Goal: Task Accomplishment & Management: Use online tool/utility

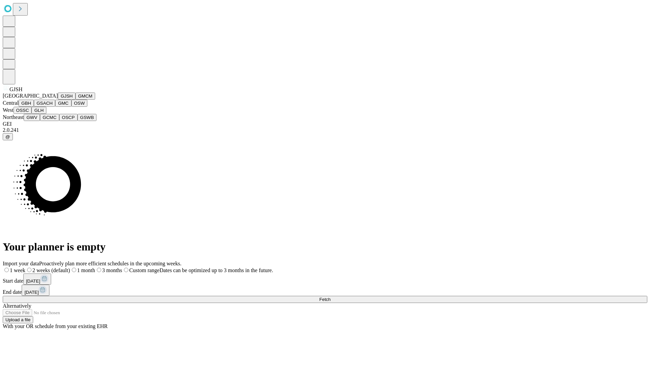
click at [58, 100] on button "GJSH" at bounding box center [67, 95] width 18 height 7
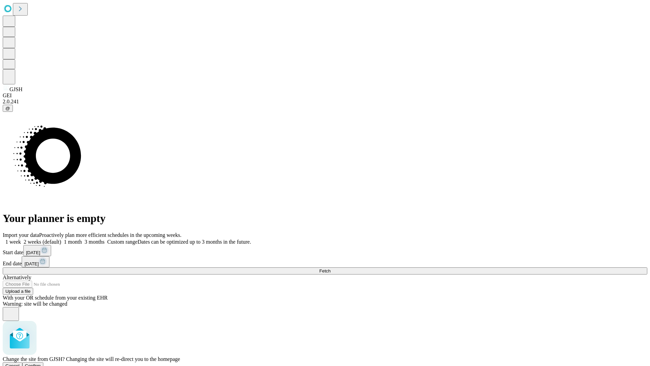
click at [41, 363] on span "Confirm" at bounding box center [33, 365] width 16 height 5
click at [82, 239] on label "1 month" at bounding box center [71, 242] width 21 height 6
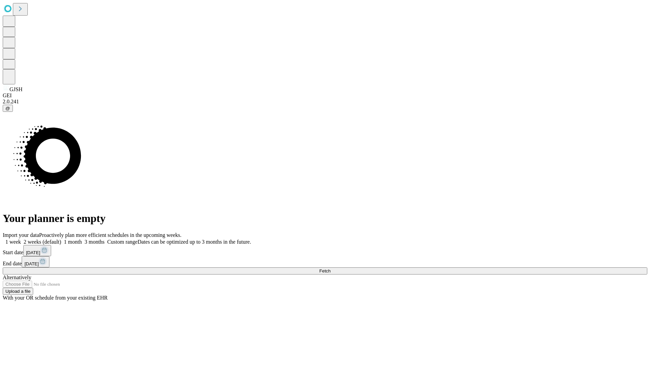
click at [331, 268] on span "Fetch" at bounding box center [324, 270] width 11 height 5
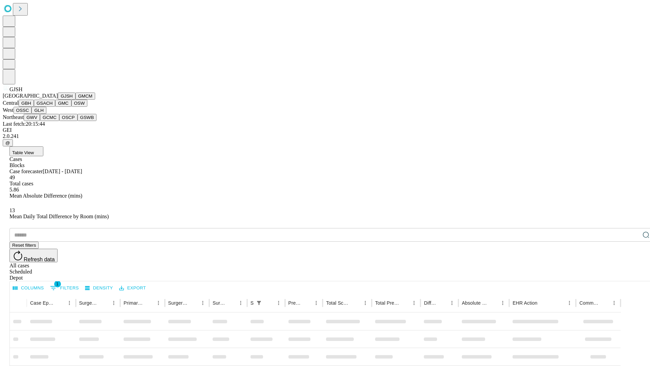
click at [76, 100] on button "GMCM" at bounding box center [86, 95] width 20 height 7
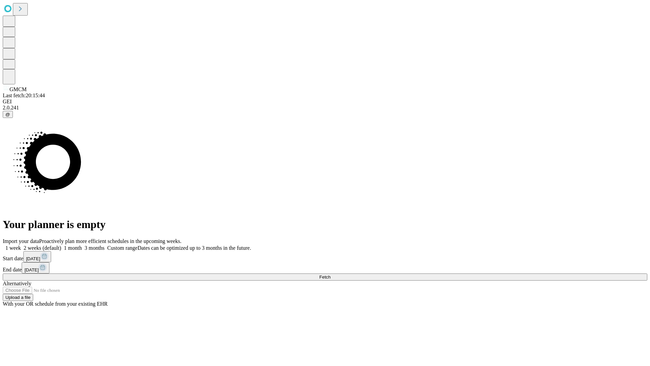
click at [82, 245] on label "1 month" at bounding box center [71, 248] width 21 height 6
click at [331, 274] on span "Fetch" at bounding box center [324, 276] width 11 height 5
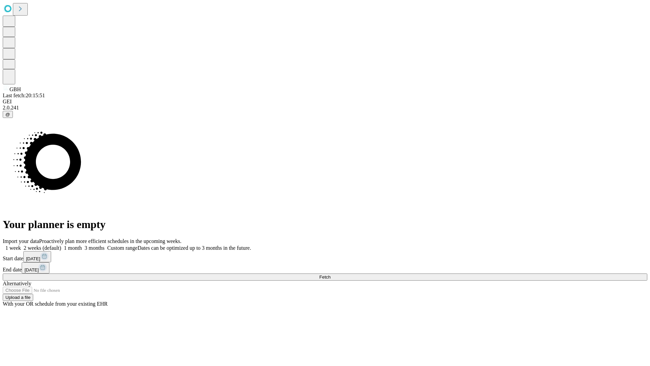
click at [82, 245] on label "1 month" at bounding box center [71, 248] width 21 height 6
click at [331, 274] on span "Fetch" at bounding box center [324, 276] width 11 height 5
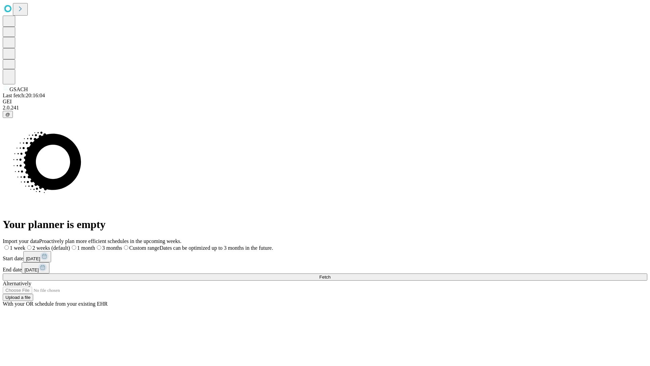
click at [95, 245] on label "1 month" at bounding box center [82, 248] width 25 height 6
click at [331, 274] on span "Fetch" at bounding box center [324, 276] width 11 height 5
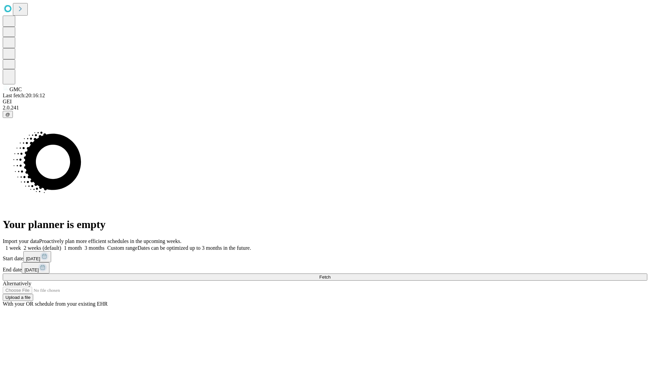
click at [82, 245] on label "1 month" at bounding box center [71, 248] width 21 height 6
click at [331, 274] on span "Fetch" at bounding box center [324, 276] width 11 height 5
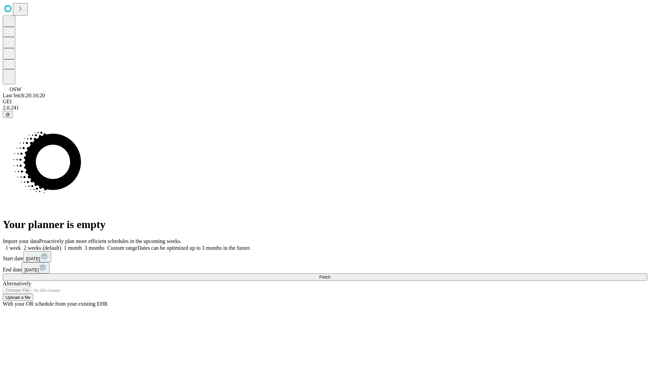
click at [82, 245] on label "1 month" at bounding box center [71, 248] width 21 height 6
click at [331, 274] on span "Fetch" at bounding box center [324, 276] width 11 height 5
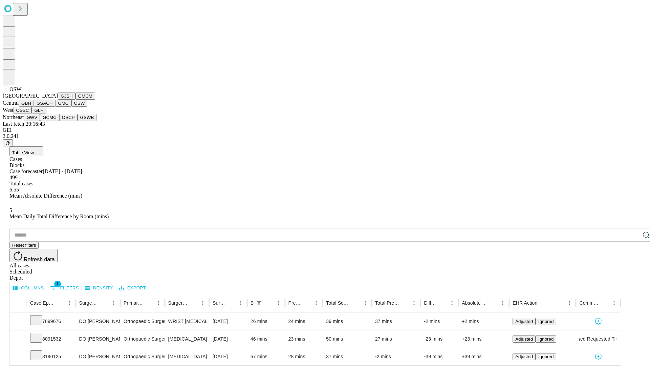
click at [32, 114] on button "OSSC" at bounding box center [23, 110] width 18 height 7
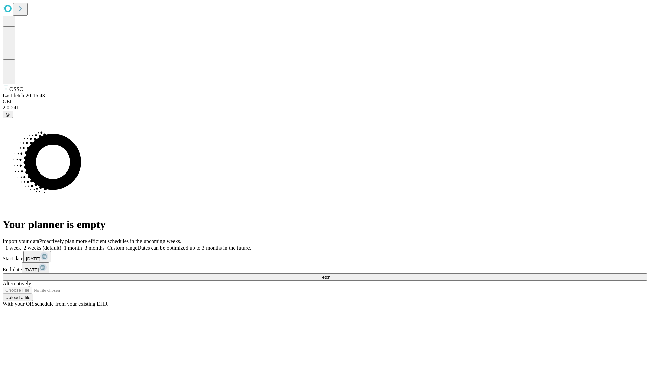
click at [82, 245] on label "1 month" at bounding box center [71, 248] width 21 height 6
click at [331, 274] on span "Fetch" at bounding box center [324, 276] width 11 height 5
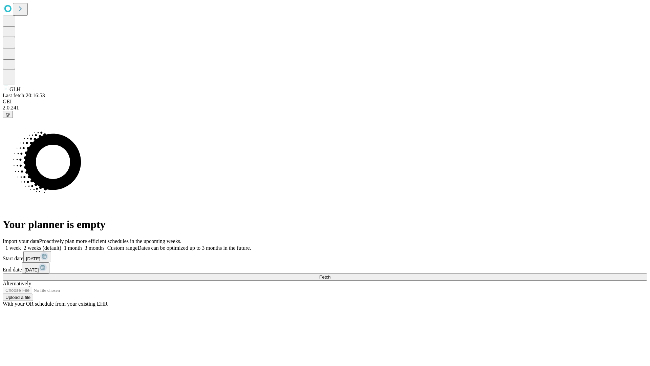
click at [82, 245] on label "1 month" at bounding box center [71, 248] width 21 height 6
click at [331, 274] on span "Fetch" at bounding box center [324, 276] width 11 height 5
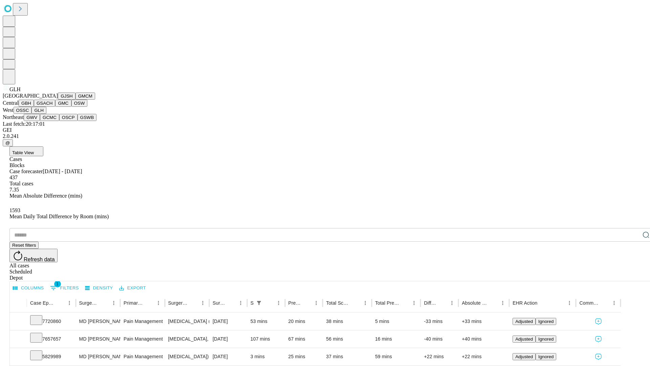
click at [40, 121] on button "GWV" at bounding box center [32, 117] width 16 height 7
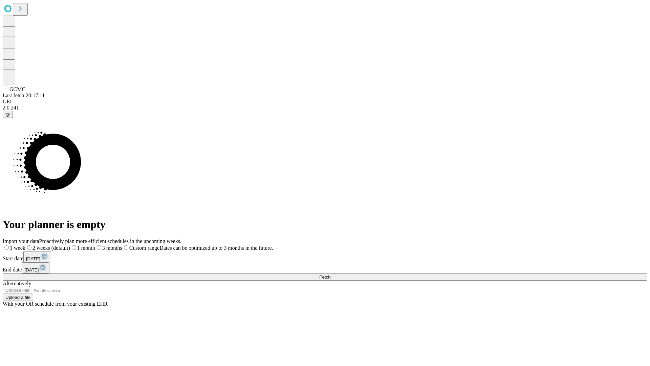
click at [95, 245] on label "1 month" at bounding box center [82, 248] width 25 height 6
click at [331, 274] on span "Fetch" at bounding box center [324, 276] width 11 height 5
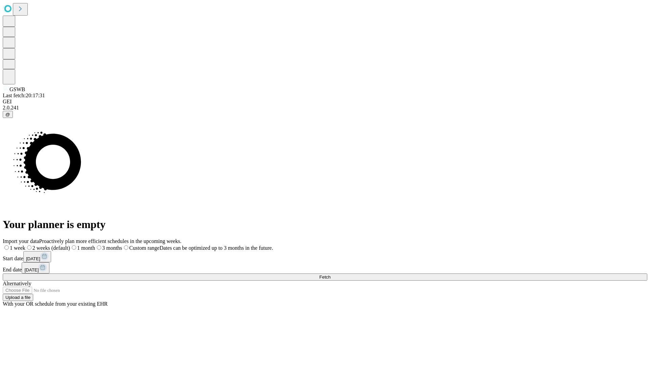
click at [95, 245] on label "1 month" at bounding box center [82, 248] width 25 height 6
click at [331, 274] on span "Fetch" at bounding box center [324, 276] width 11 height 5
